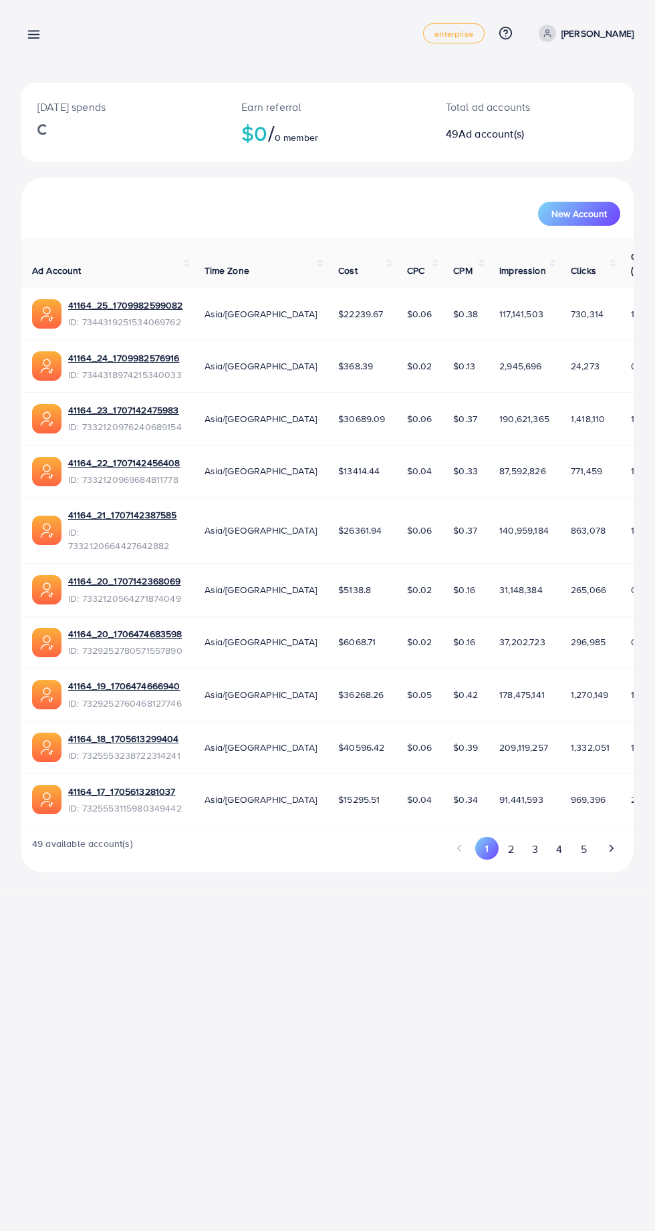
click at [37, 35] on line at bounding box center [34, 35] width 11 height 0
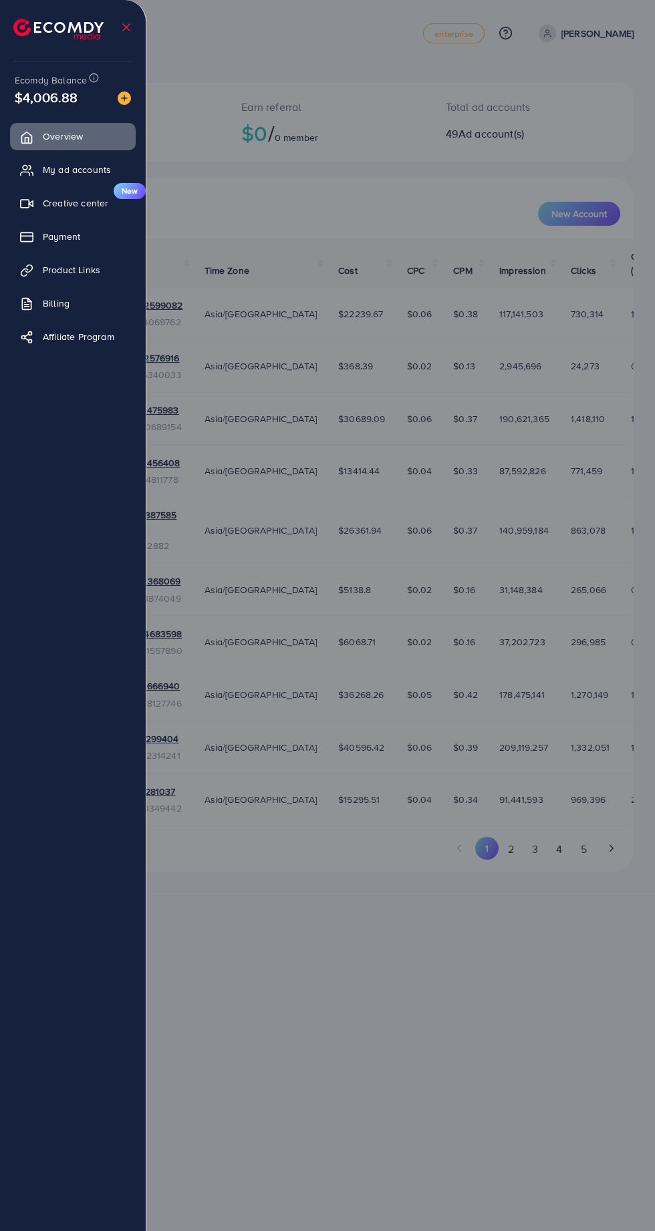
click at [40, 242] on link "Payment" at bounding box center [73, 236] width 126 height 27
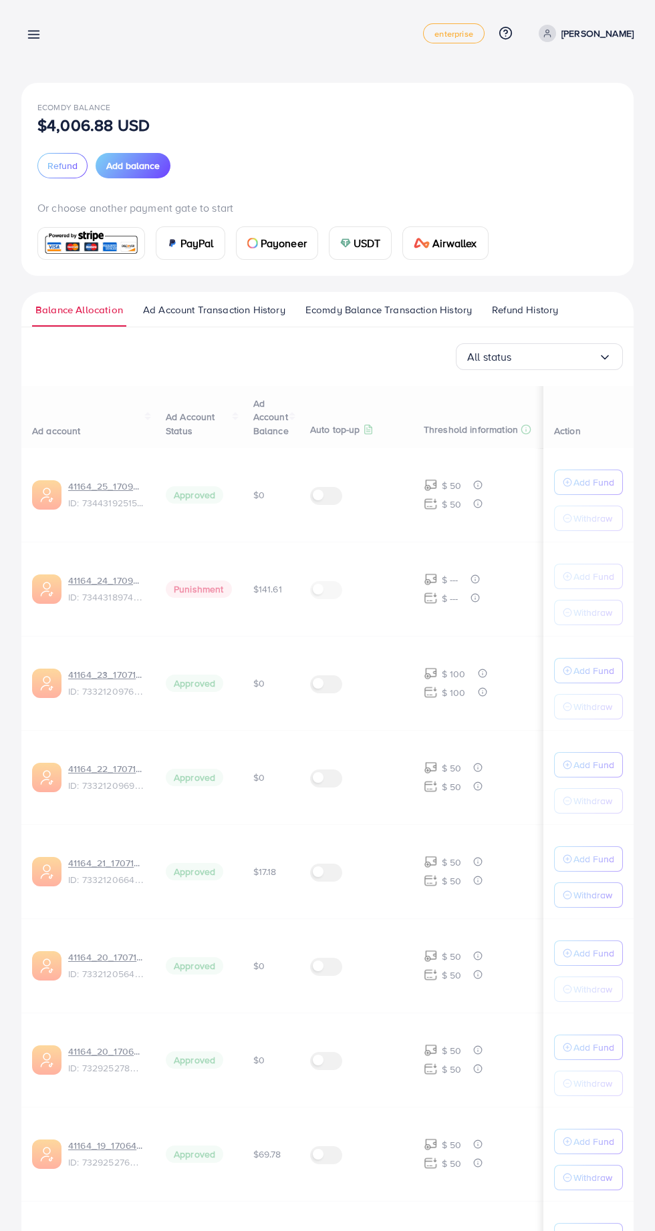
click at [51, 239] on div at bounding box center [327, 739] width 655 height 1478
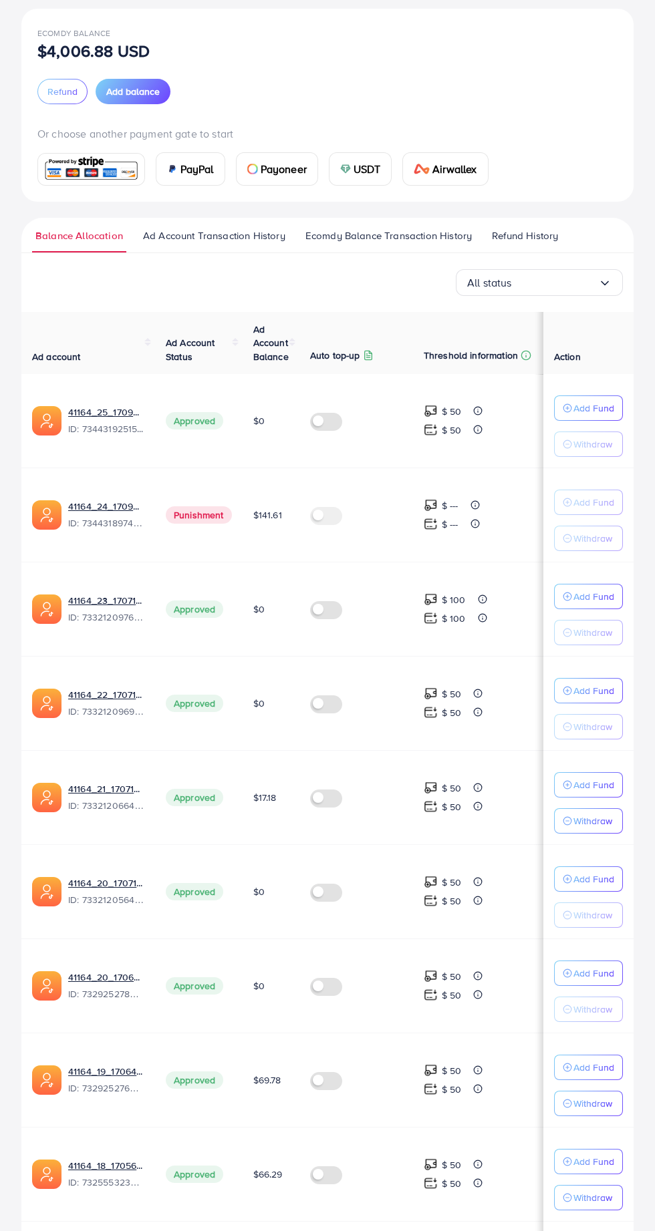
scroll to position [75, 0]
click at [609, 415] on p "Add Fund" at bounding box center [593, 407] width 41 height 16
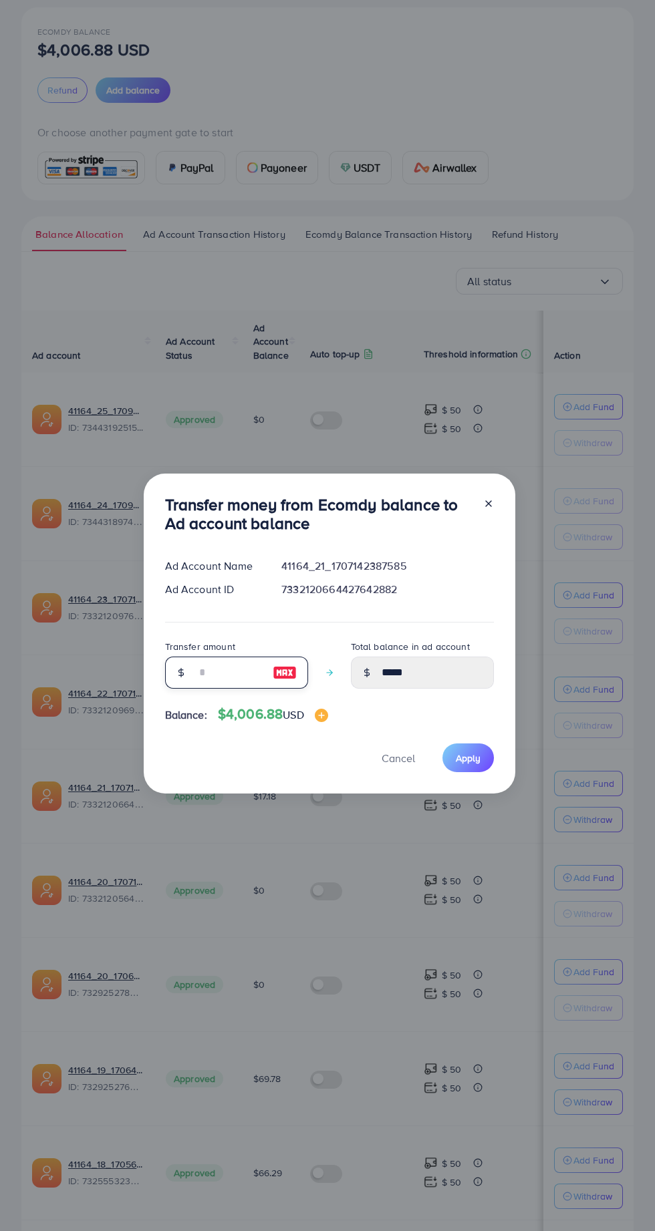
click at [226, 689] on input "number" at bounding box center [229, 673] width 67 height 32
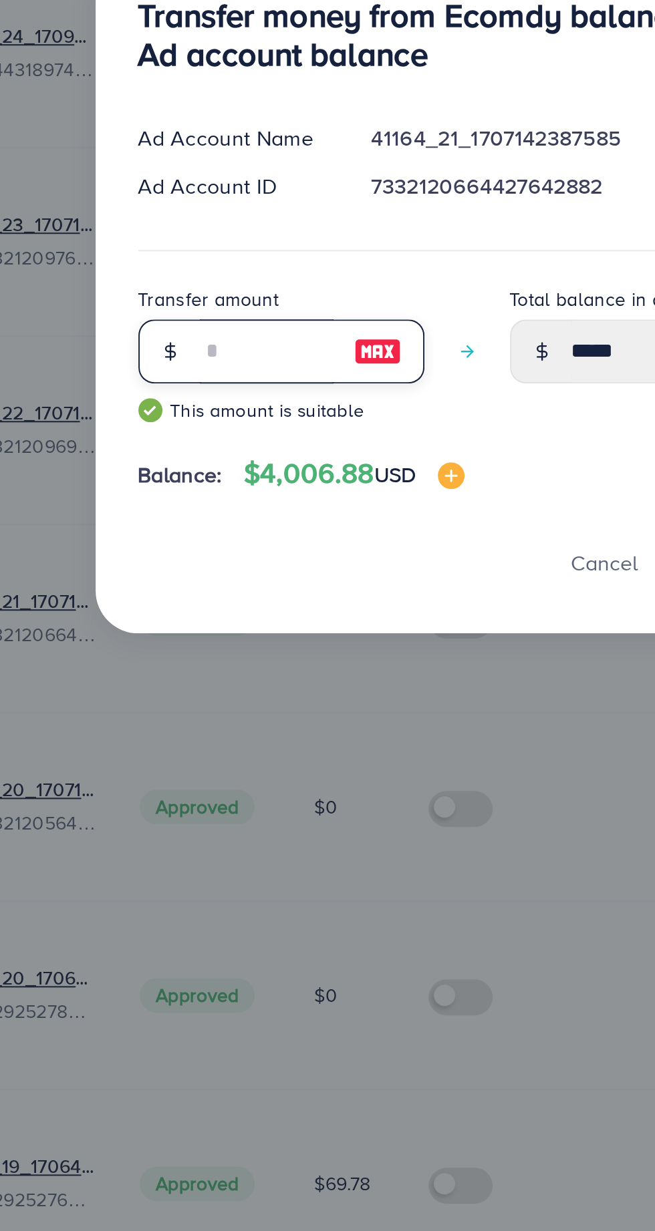
type input "*"
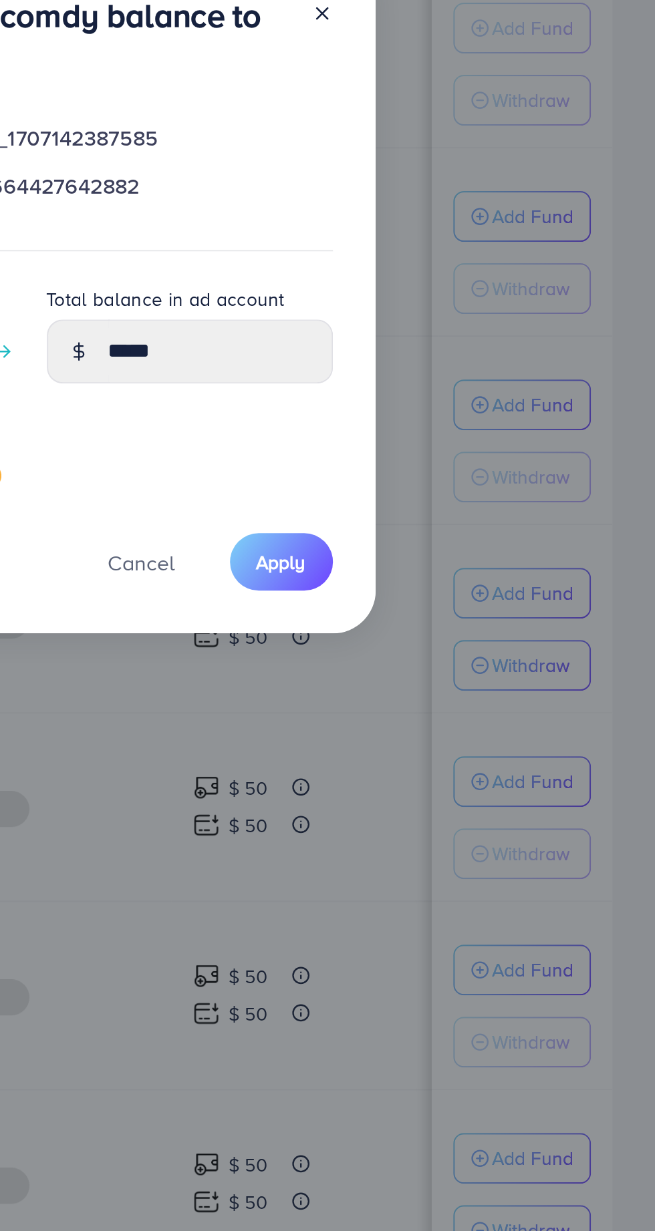
type input "**"
click at [477, 769] on span "Apply" at bounding box center [468, 767] width 25 height 13
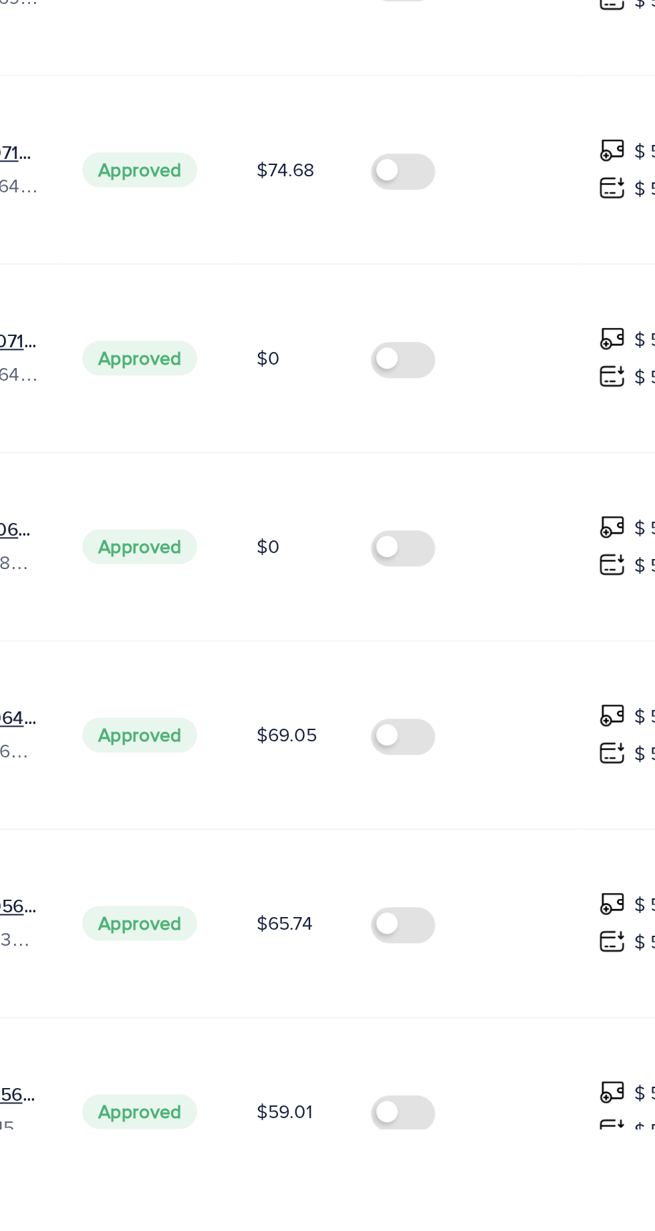
scroll to position [127, 0]
